Goal: Check status: Check status

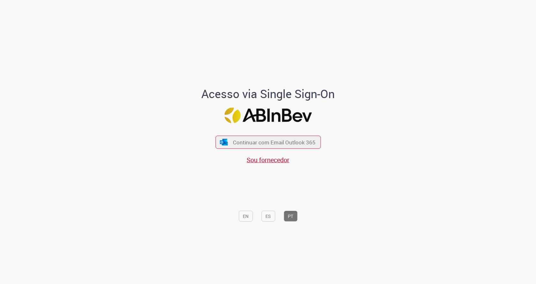
click at [253, 149] on div "Continuar com Email Outlook 365 Sou fornecedor" at bounding box center [267, 146] width 105 height 35
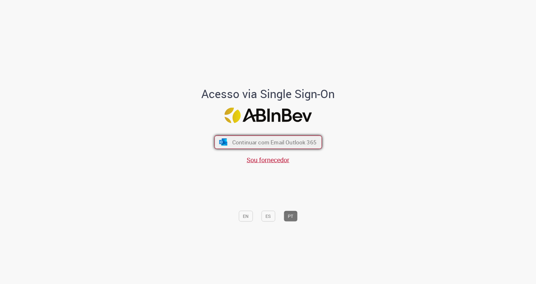
click at [246, 144] on span "Continuar com Email Outlook 365" at bounding box center [274, 141] width 84 height 7
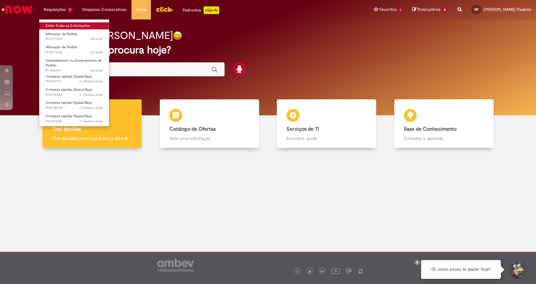
click at [65, 26] on link "Exibir Todas as Solicitações" at bounding box center [74, 25] width 70 height 7
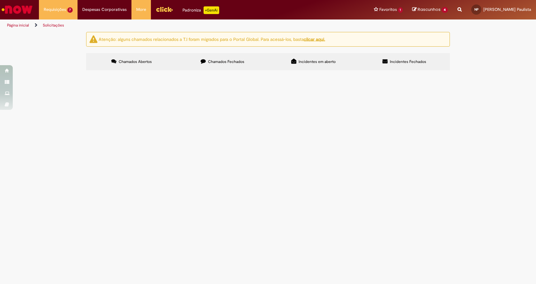
click at [0, 0] on span "Cancelamento ou Encerramento de Pedido" at bounding box center [0, 0] width 0 height 0
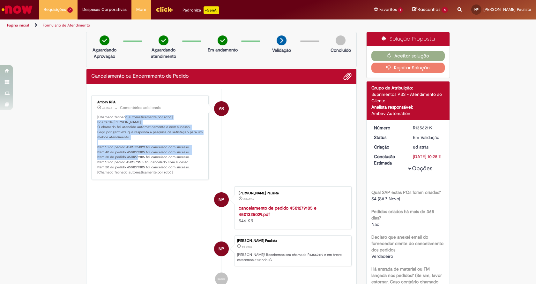
drag, startPoint x: 122, startPoint y: 117, endPoint x: 149, endPoint y: 167, distance: 57.0
click at [150, 167] on p "[Chamado fechado automaticamente por robô] Boa tarde [PERSON_NAME], O chamado f…" at bounding box center [150, 145] width 106 height 60
click at [122, 131] on p "[Chamado fechado automaticamente por robô] Boa tarde [PERSON_NAME], O chamado f…" at bounding box center [150, 145] width 106 height 60
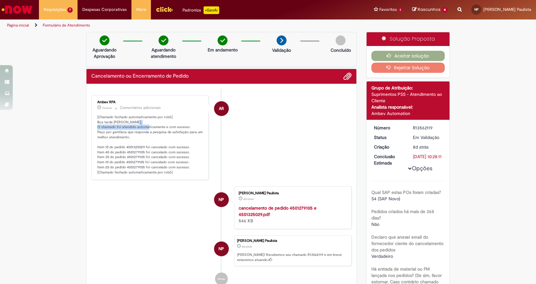
drag, startPoint x: 136, startPoint y: 124, endPoint x: 159, endPoint y: 124, distance: 22.7
click at [159, 124] on p "[Chamado fechado automaticamente por robô] Boa tarde [PERSON_NAME], O chamado f…" at bounding box center [150, 145] width 106 height 60
click at [155, 133] on p "[Chamado fechado automaticamente por robô] Boa tarde [PERSON_NAME], O chamado f…" at bounding box center [150, 145] width 106 height 60
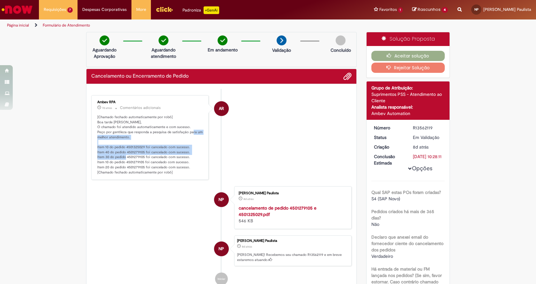
drag, startPoint x: 98, startPoint y: 136, endPoint x: 135, endPoint y: 159, distance: 44.1
click at [135, 159] on p "[Chamado fechado automaticamente por robô] Boa tarde [PERSON_NAME], O chamado f…" at bounding box center [150, 145] width 106 height 60
click at [118, 155] on p "[Chamado fechado automaticamente por robô] Boa tarde [PERSON_NAME], O chamado f…" at bounding box center [150, 145] width 106 height 60
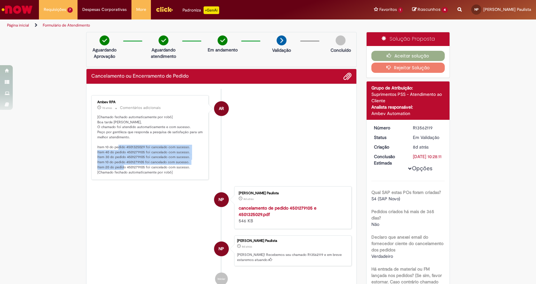
drag, startPoint x: 128, startPoint y: 146, endPoint x: 134, endPoint y: 169, distance: 23.6
click at [134, 169] on p "[Chamado fechado automaticamente por robô] Boa tarde [PERSON_NAME], O chamado f…" at bounding box center [150, 145] width 106 height 60
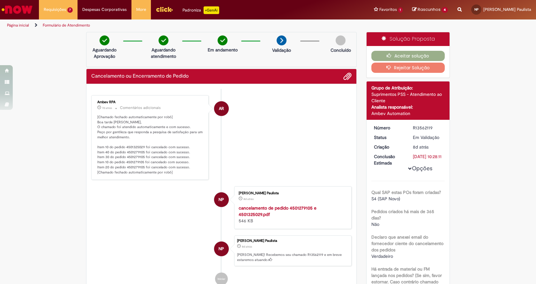
click at [139, 167] on p "[Chamado fechado automaticamente por robô] Boa tarde [PERSON_NAME], O chamado f…" at bounding box center [150, 145] width 106 height 60
click at [136, 169] on p "[Chamado fechado automaticamente por robô] Boa tarde [PERSON_NAME], O chamado f…" at bounding box center [150, 145] width 106 height 60
click at [133, 168] on p "[Chamado fechado automaticamente por robô] Boa tarde [PERSON_NAME], O chamado f…" at bounding box center [150, 145] width 106 height 60
click at [132, 166] on p "[Chamado fechado automaticamente por robô] Boa tarde [PERSON_NAME], O chamado f…" at bounding box center [150, 145] width 106 height 60
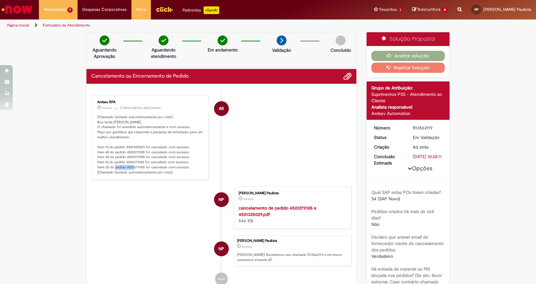
click at [132, 166] on p "[Chamado fechado automaticamente por robô] Boa tarde [PERSON_NAME], O chamado f…" at bounding box center [150, 145] width 106 height 60
click at [144, 161] on p "[Chamado fechado automaticamente por robô] Boa tarde [PERSON_NAME], O chamado f…" at bounding box center [150, 145] width 106 height 60
click at [127, 158] on p "[Chamado fechado automaticamente por robô] Boa tarde [PERSON_NAME], O chamado f…" at bounding box center [150, 145] width 106 height 60
copy p "4501279105"
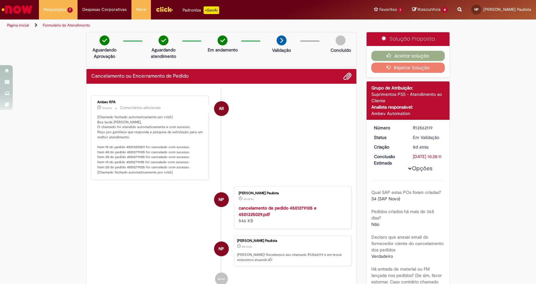
click at [133, 145] on p "[Chamado fechado automaticamente por robô] Boa tarde [PERSON_NAME], O chamado f…" at bounding box center [150, 145] width 106 height 60
copy p "4501325029"
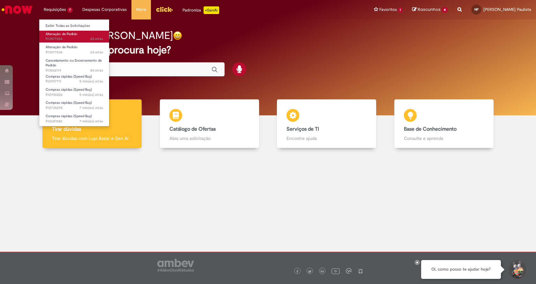
click at [58, 38] on span "2d atrás 2 dias atrás R13577254" at bounding box center [74, 38] width 57 height 5
